Goal: Complete application form: Complete application form

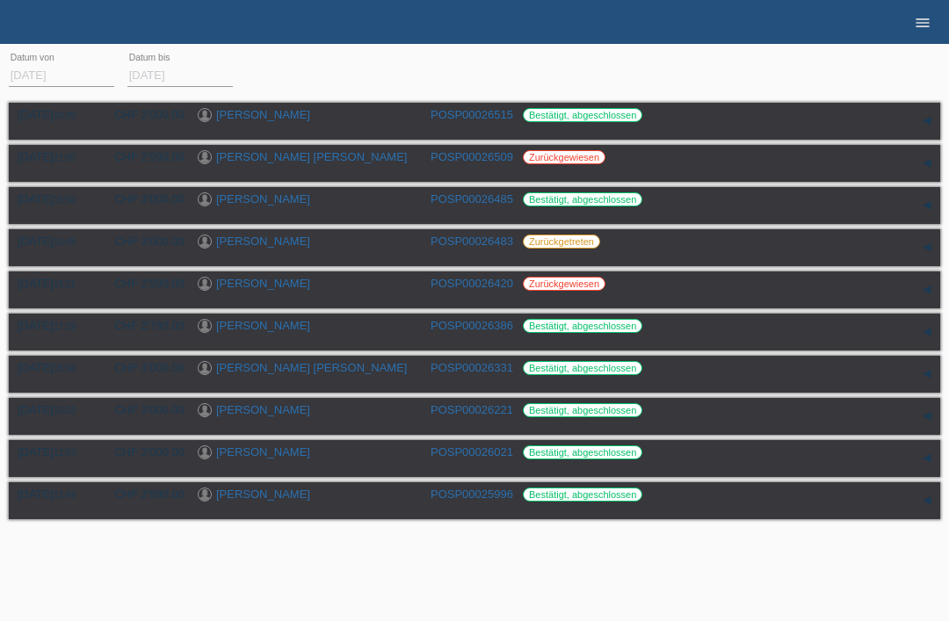
click at [918, 28] on icon "menu" at bounding box center [923, 23] width 18 height 18
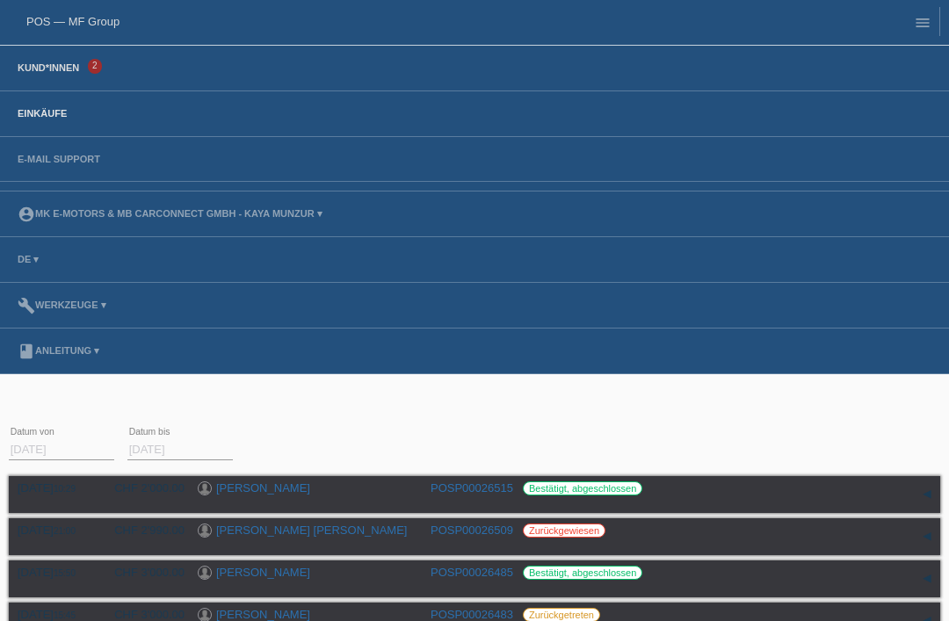
click at [51, 70] on link "Kund*innen" at bounding box center [48, 67] width 79 height 11
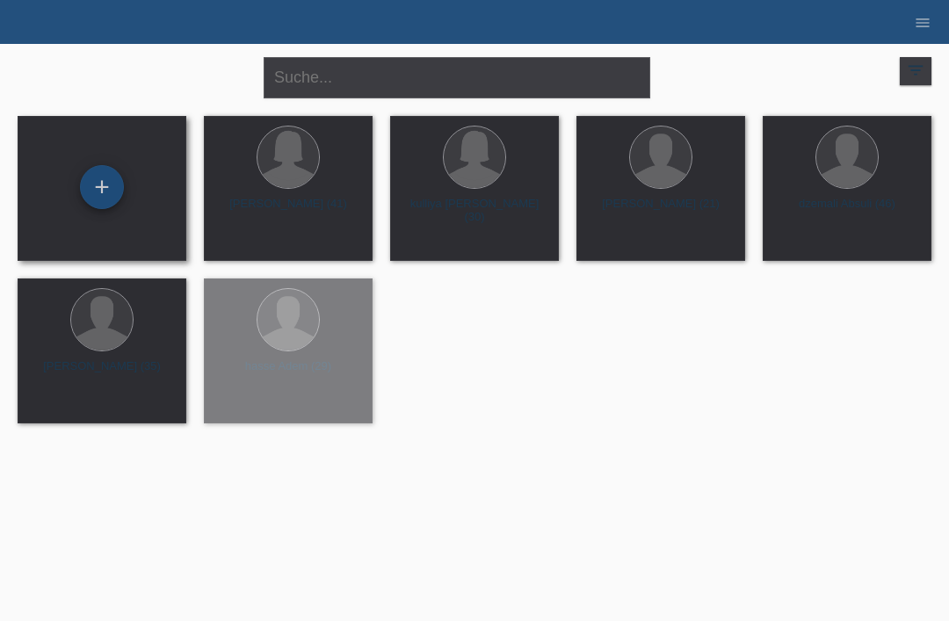
click at [102, 185] on div "+" at bounding box center [102, 187] width 42 height 30
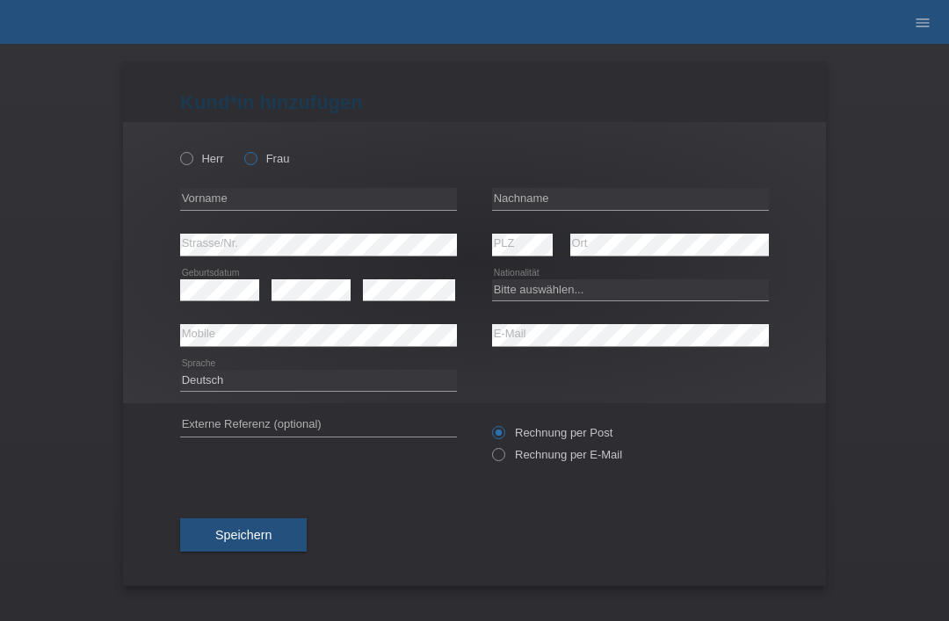
click at [242, 149] on icon at bounding box center [242, 149] width 0 height 0
click at [256, 156] on input "Frau" at bounding box center [249, 157] width 11 height 11
radio input "true"
click at [562, 198] on input "text" at bounding box center [630, 199] width 277 height 22
type input "[PERSON_NAME]"
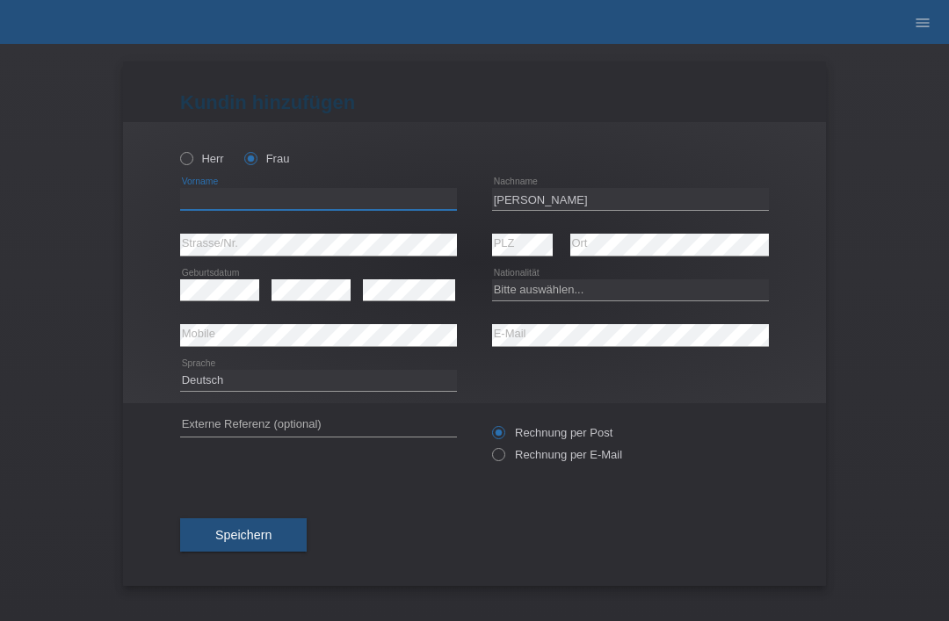
click at [349, 210] on input "text" at bounding box center [318, 199] width 277 height 22
type input "[PERSON_NAME]"
click at [570, 292] on select "Bitte auswählen... Schweiz Deutschland Liechtenstein Österreich ------------ Af…" at bounding box center [630, 289] width 277 height 21
select select "DO"
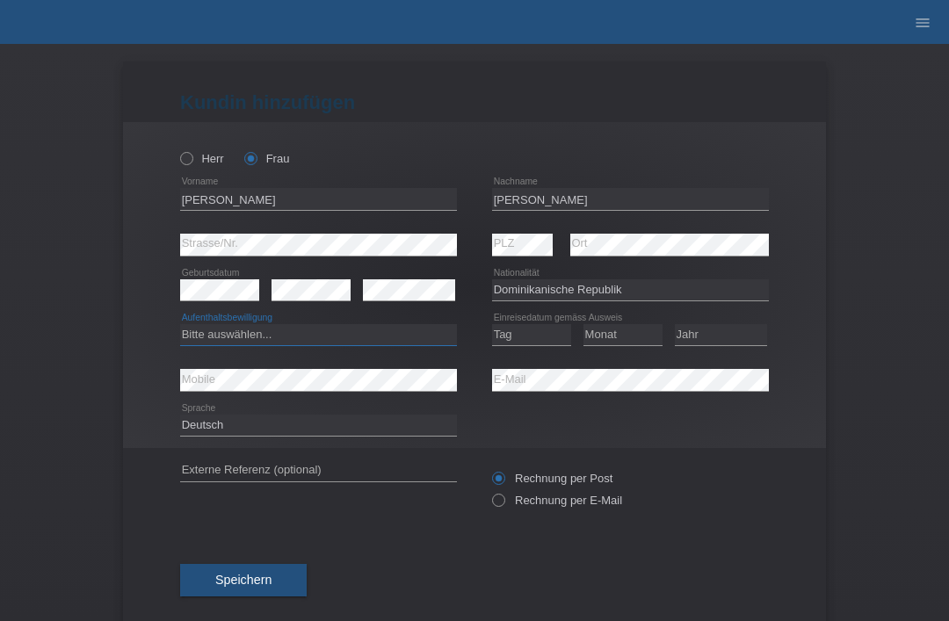
click at [298, 337] on select "Bitte auswählen... C B B - Flüchtlingsstatus Andere" at bounding box center [318, 334] width 277 height 21
select select "C"
click at [562, 342] on select "Tag 01 02 03 04 05 06 07 08 09 10 11" at bounding box center [531, 334] width 79 height 21
select select "13"
click at [623, 337] on select "Monat 01 02 03 04 05 06 07 08 09 10 11" at bounding box center [622, 334] width 79 height 21
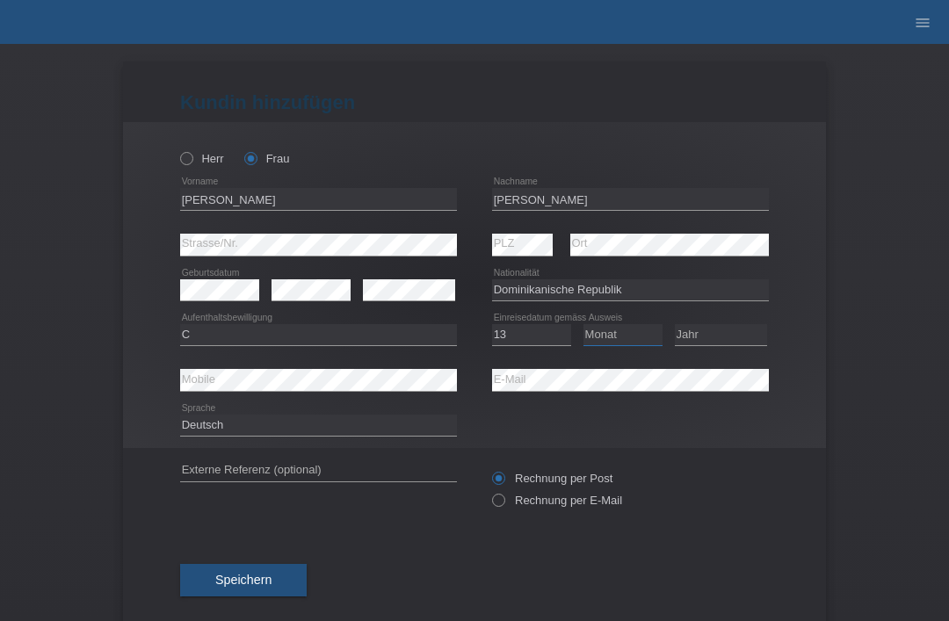
select select "11"
click at [728, 338] on select "Jahr 2025 2024 2023 2022 2021 2020 2019 2018 2017 2016 2015 2014 2013 2012 2011…" at bounding box center [721, 334] width 92 height 21
select select "2010"
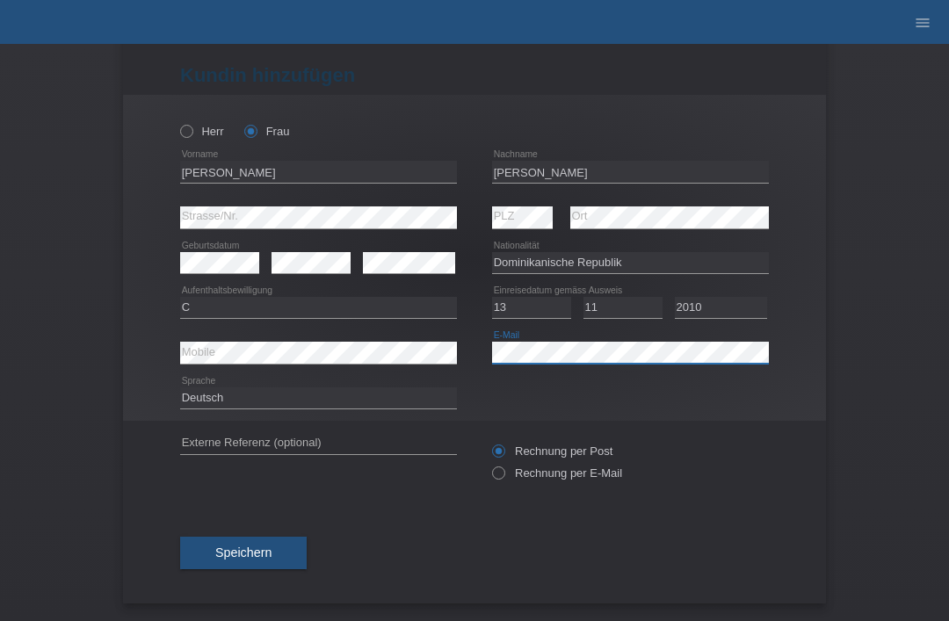
scroll to position [34, 0]
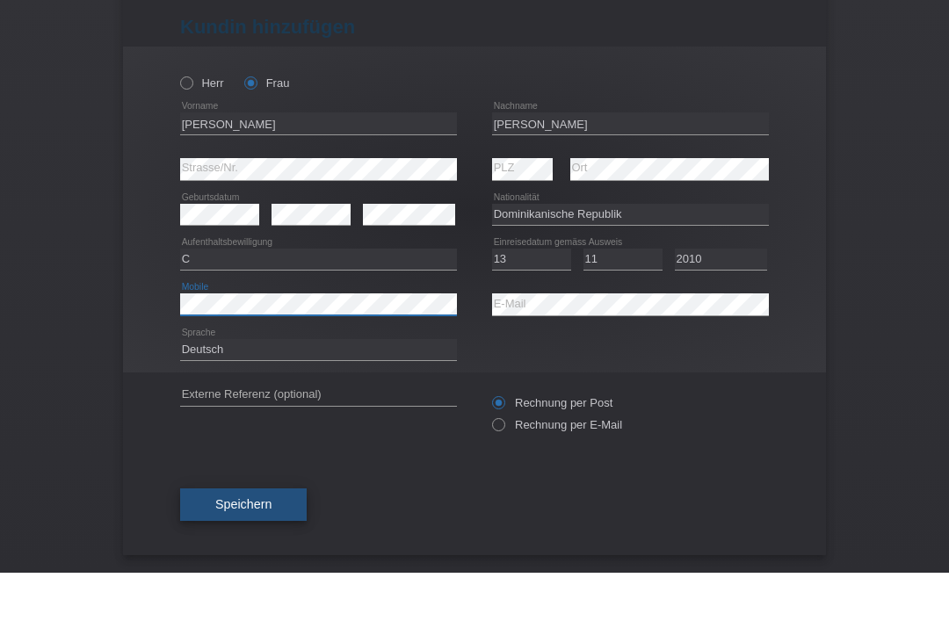
click at [254, 546] on span "Speichern" at bounding box center [243, 553] width 56 height 14
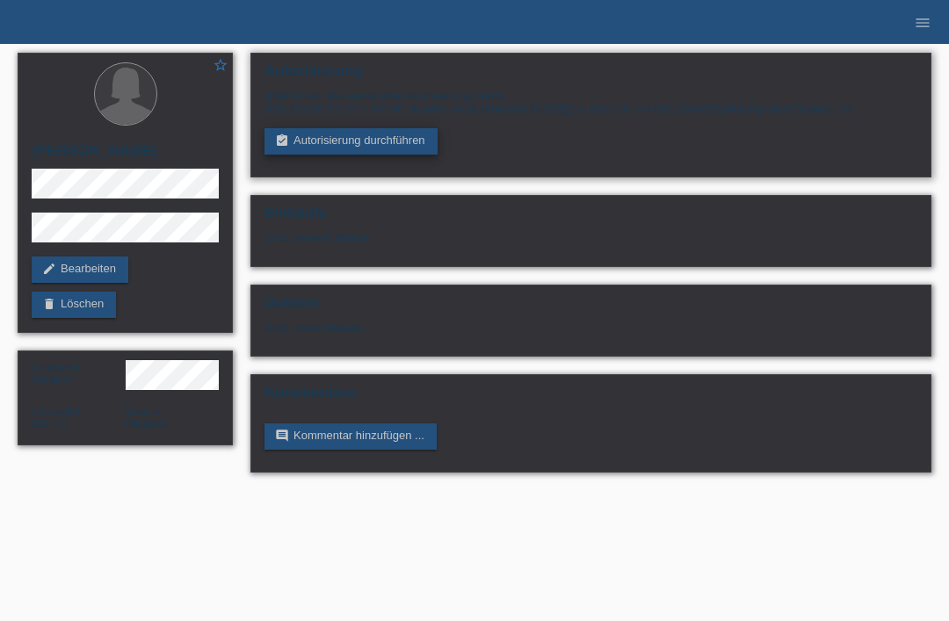
click at [320, 150] on link "assignment_turned_in Autorisierung durchführen" at bounding box center [350, 141] width 173 height 26
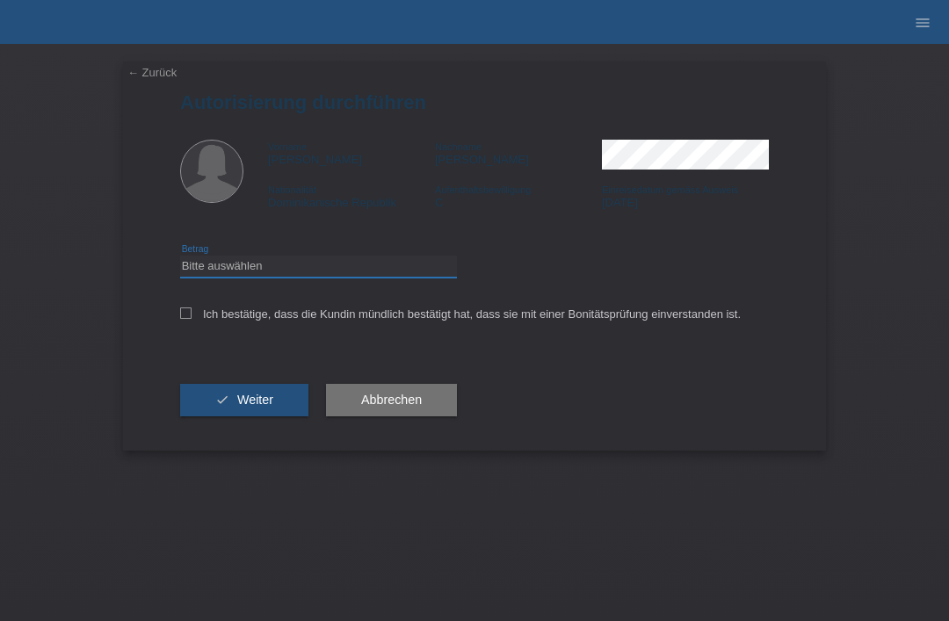
click at [230, 269] on select "Bitte auswählen CHF 1.00 - CHF 499.00 CHF 500.00 - CHF 1'999.00 CHF 2'000.00 - …" at bounding box center [318, 266] width 277 height 21
select select "3"
click at [180, 319] on icon at bounding box center [185, 313] width 11 height 11
click at [180, 319] on input "Ich bestätige, dass die Kundin mündlich bestätigt hat, dass sie mit einer Bonit…" at bounding box center [185, 313] width 11 height 11
checkbox input "true"
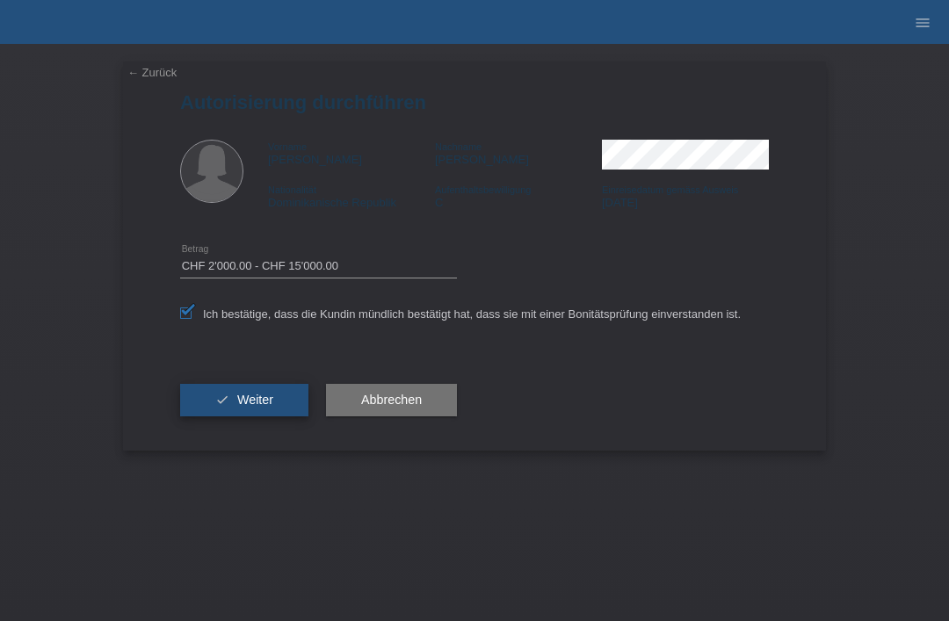
click at [214, 397] on button "check Weiter" at bounding box center [244, 400] width 128 height 33
